Goal: Task Accomplishment & Management: Manage account settings

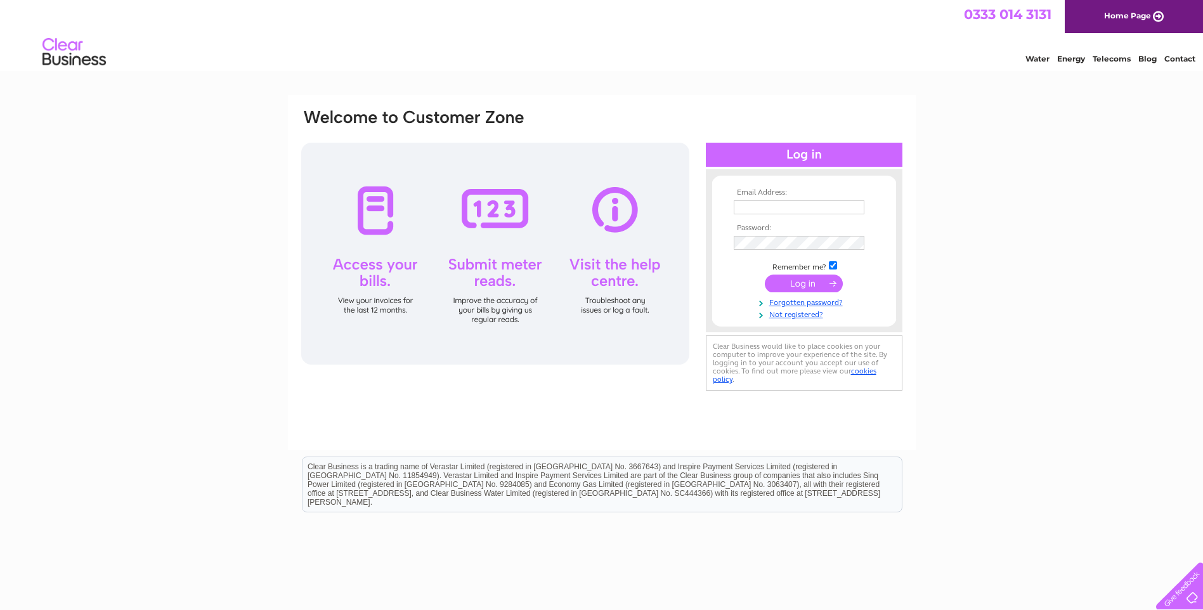
type input "[EMAIL_ADDRESS][DOMAIN_NAME]"
click at [798, 286] on input "submit" at bounding box center [804, 284] width 78 height 18
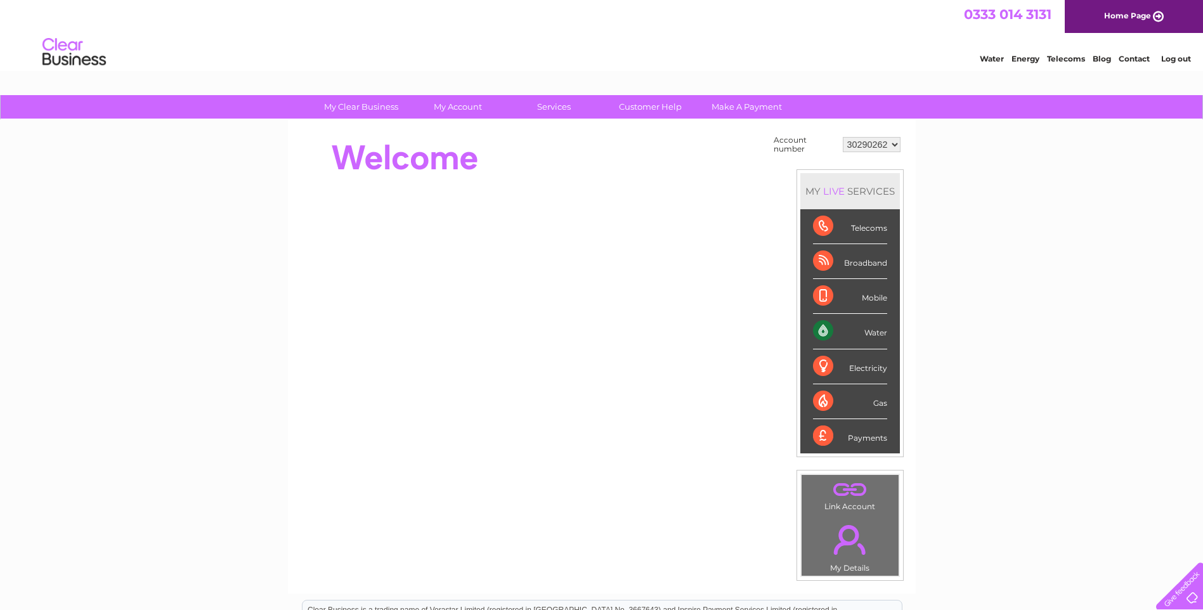
click at [825, 330] on div "Water" at bounding box center [850, 331] width 74 height 35
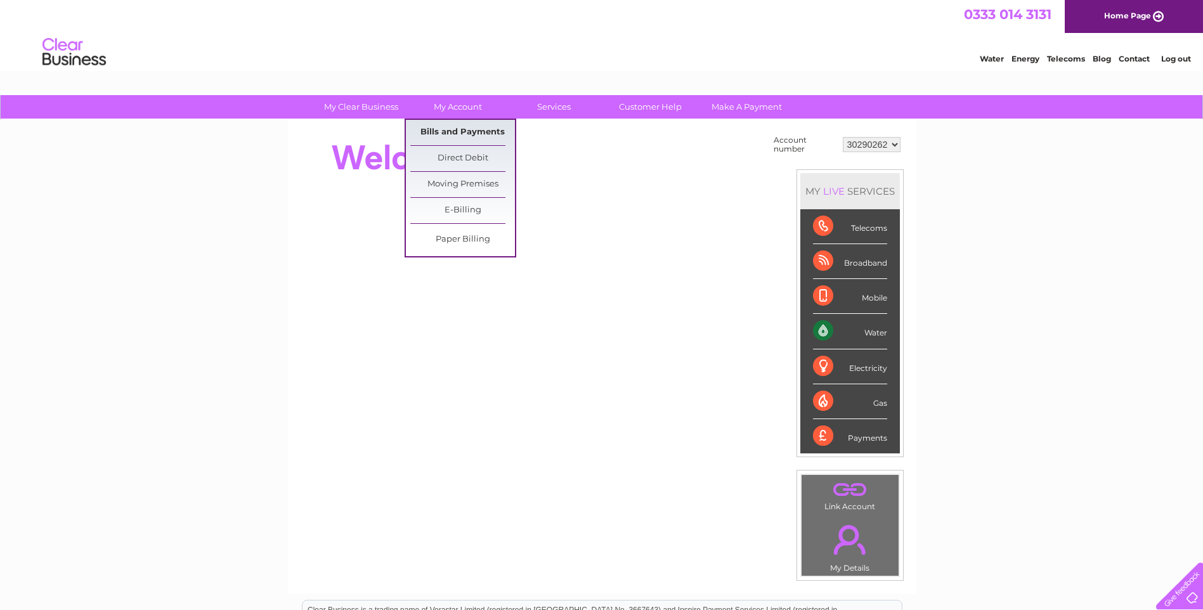
click at [455, 132] on link "Bills and Payments" at bounding box center [462, 132] width 105 height 25
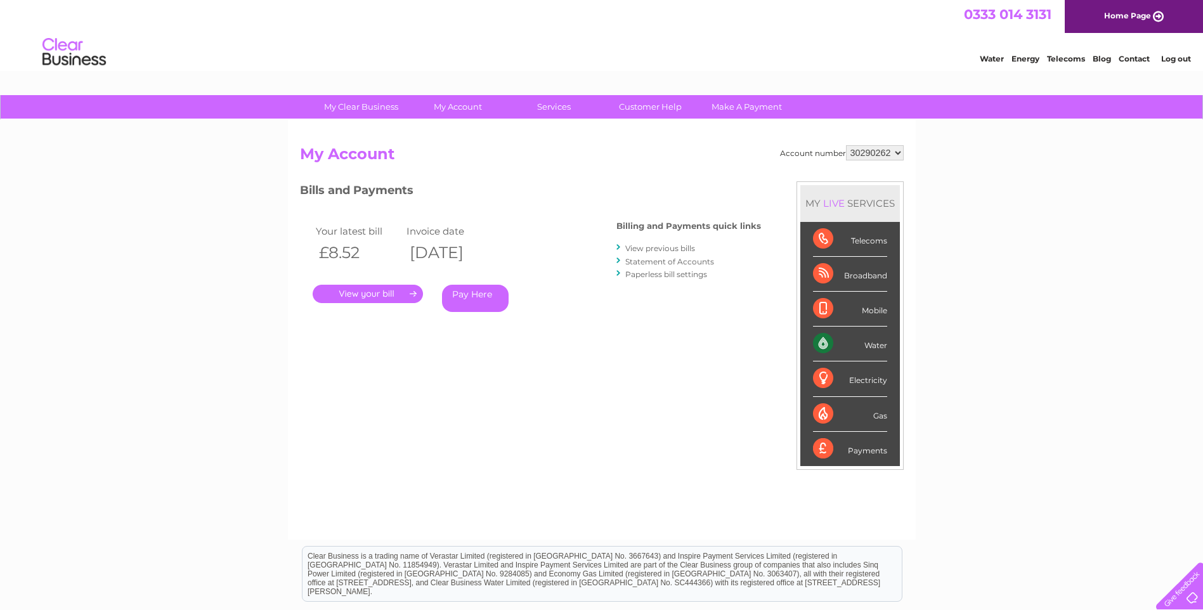
click at [368, 290] on link "." at bounding box center [368, 294] width 110 height 18
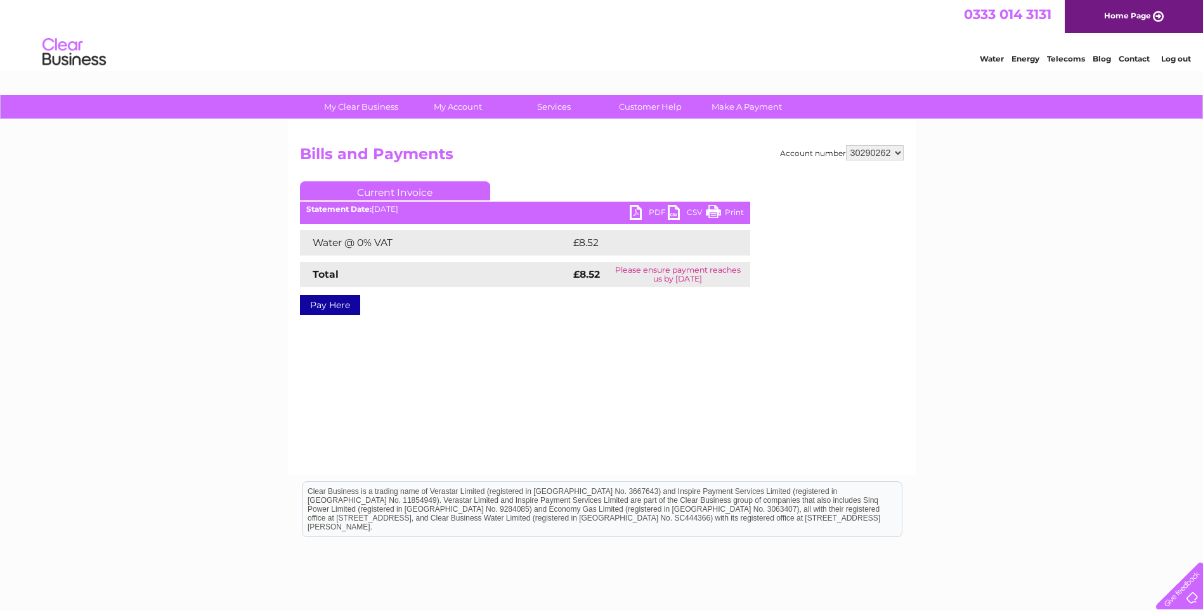
click at [630, 209] on link "PDF" at bounding box center [649, 214] width 38 height 18
